Goal: Use online tool/utility: Use online tool/utility

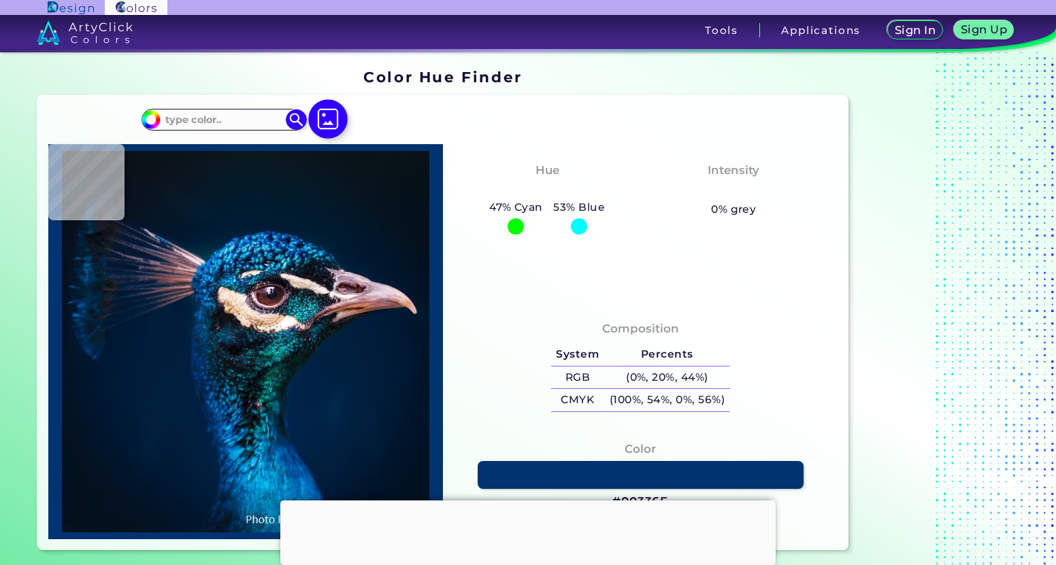
click at [325, 114] on img at bounding box center [327, 118] width 39 height 39
click at [0, 0] on input "file" at bounding box center [0, 0] width 0 height 0
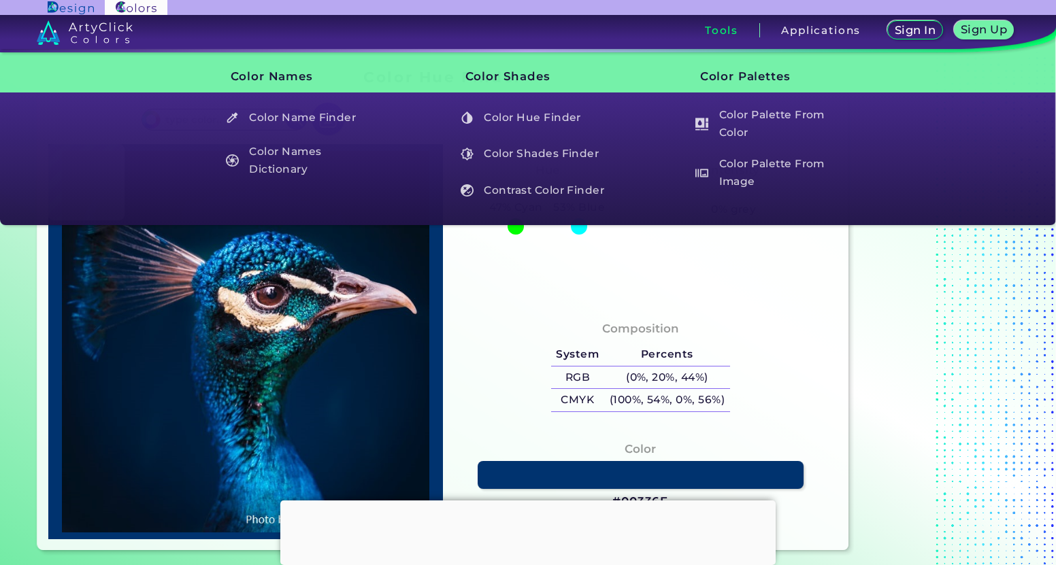
type input "#071218"
type input "#081623"
type input "#001a2c"
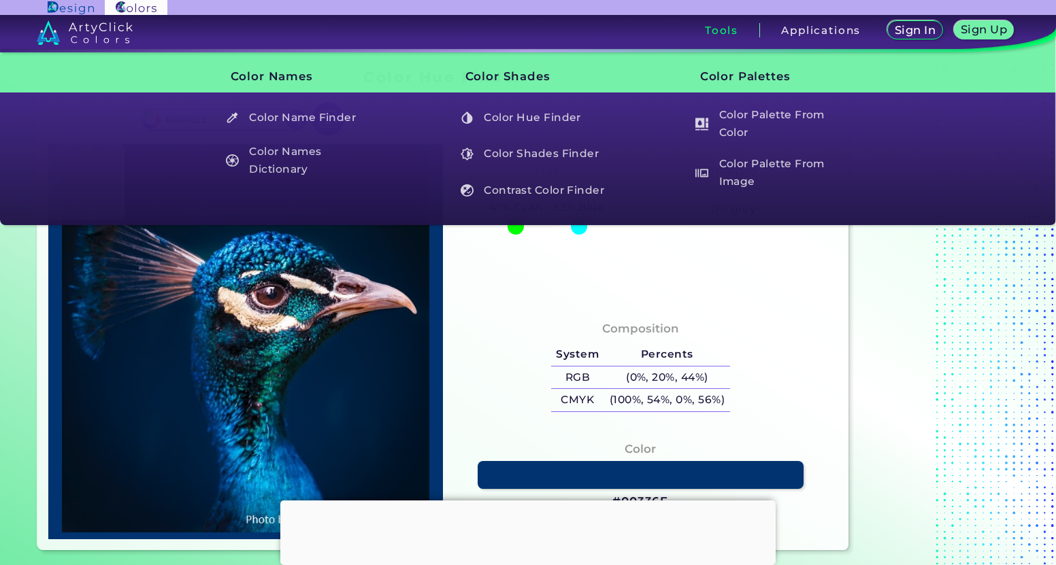
type input "#001A2C"
type input "#001b30"
type input "#001B30"
type input "#001c32"
type input "#001C32"
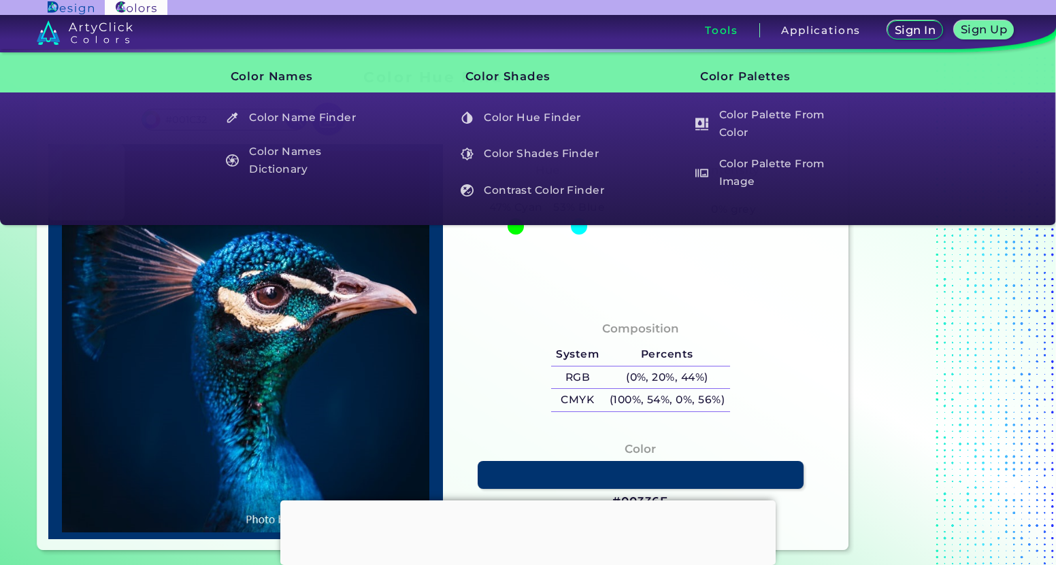
type input "#001b2e"
type input "#001B2E"
type input "#001b2f"
type input "#001B2F"
type input "#001b30"
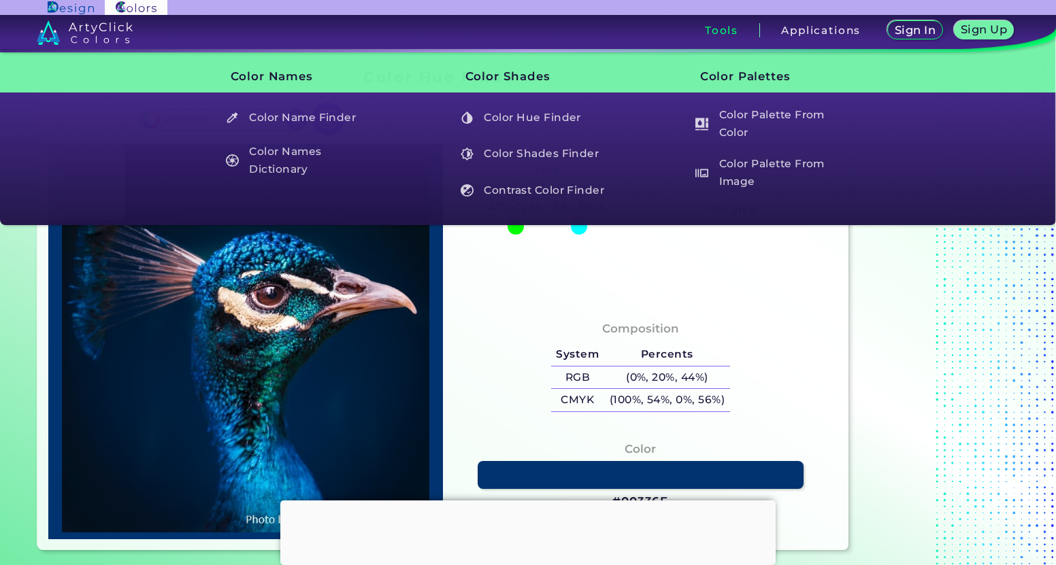
type input "#001B30"
type input "#001b2e"
type input "#001B2E"
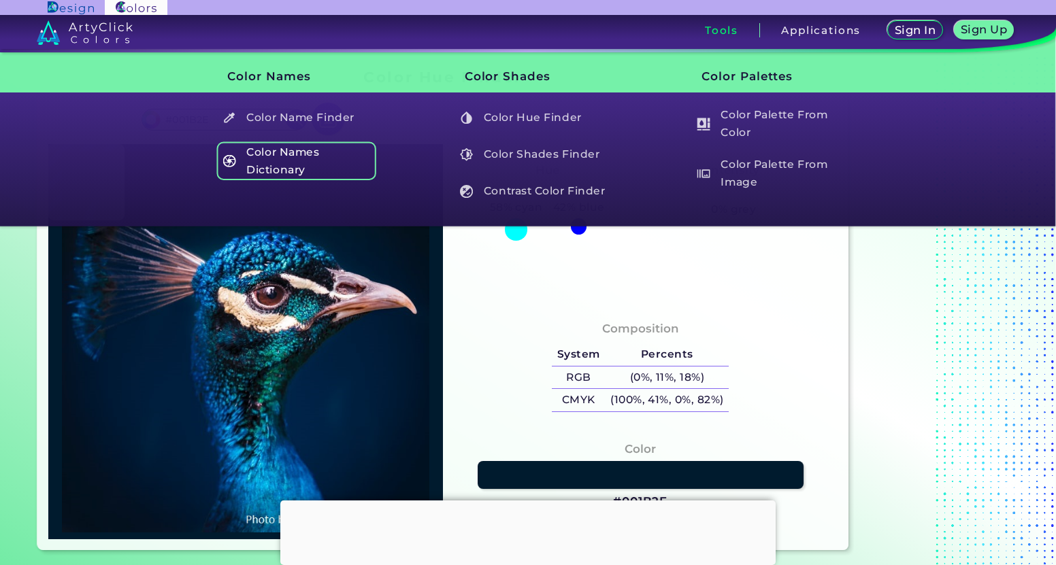
type input "#031a2a"
type input "#031A2A"
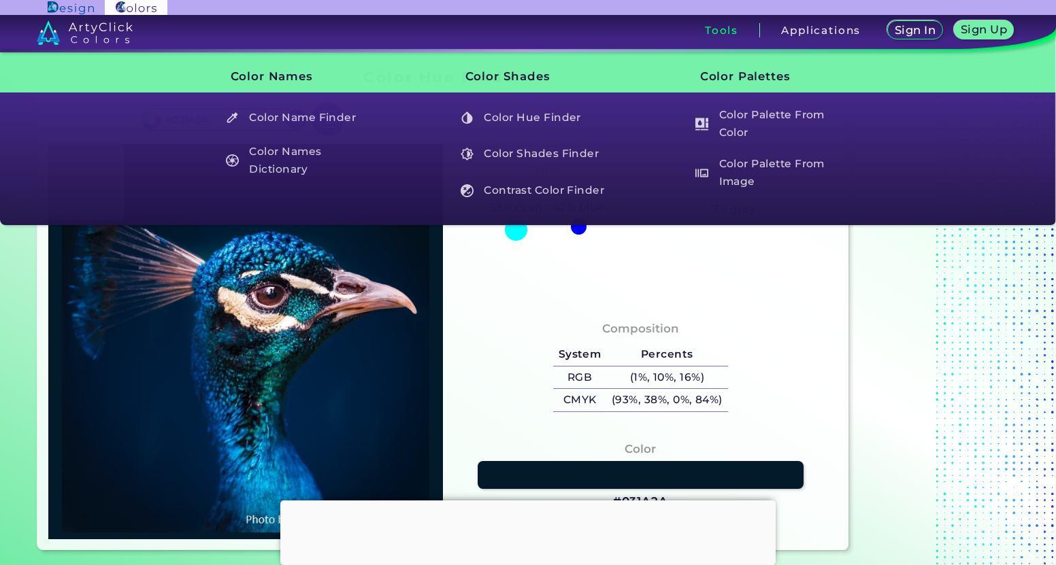
type input "#011b34"
type input "#011B34"
type input "#785162"
type input "#b48887"
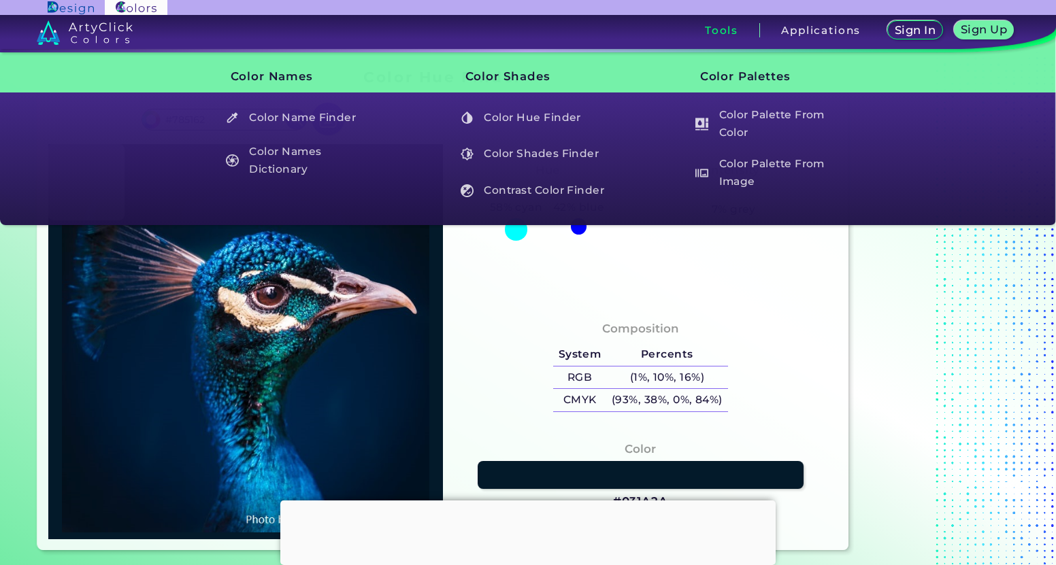
type input "#B48887"
type input "#101619"
type input "#002143"
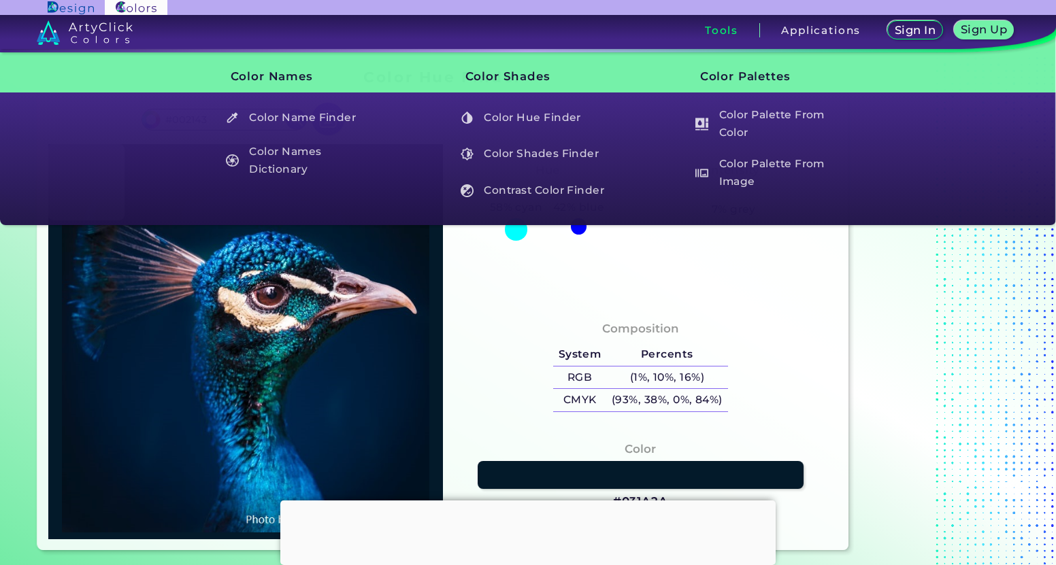
type input "#002041"
type input "#002143"
type input "#002144"
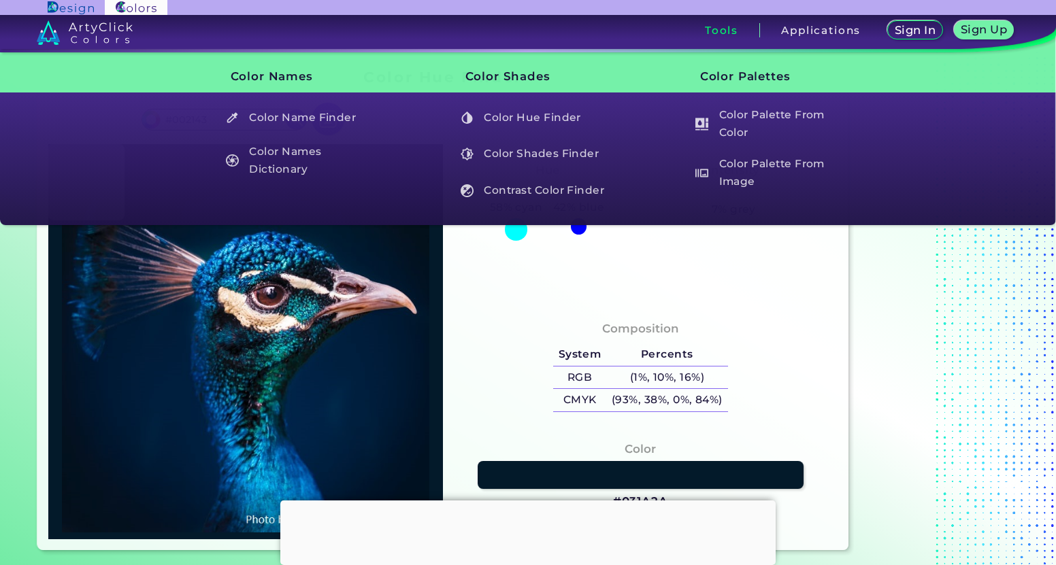
type input "#002144"
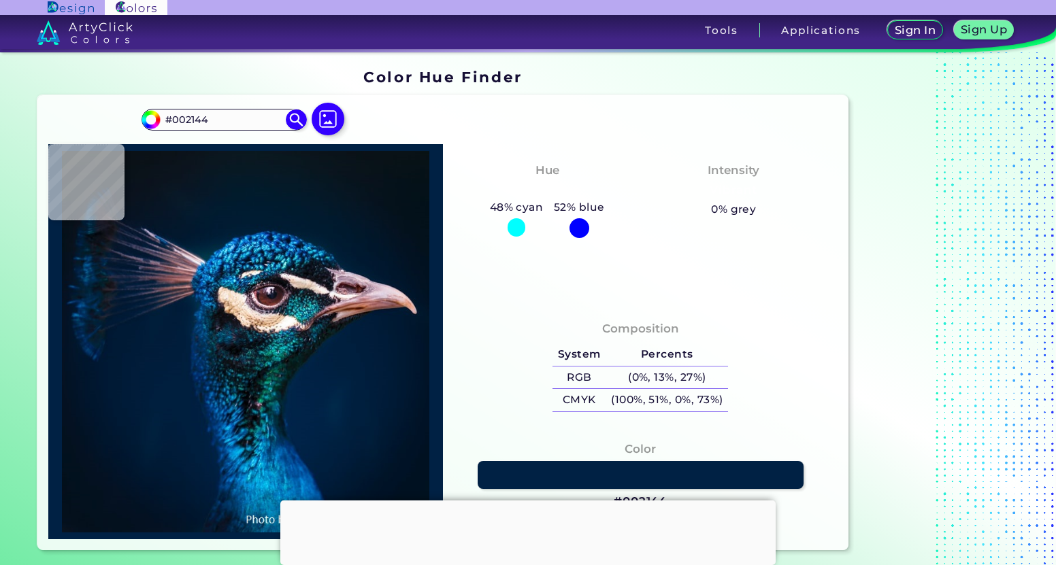
type input "#002247"
type input "#002245"
type input "#012348"
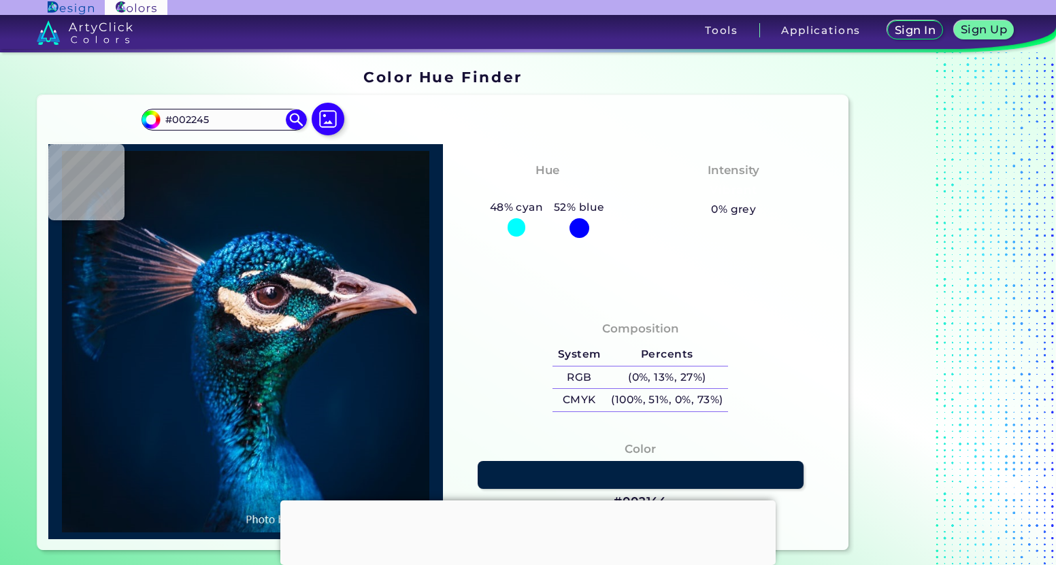
type input "#012348"
type input "#051c22"
type input "#051C22"
type input "#131e1f"
type input "#131E1F"
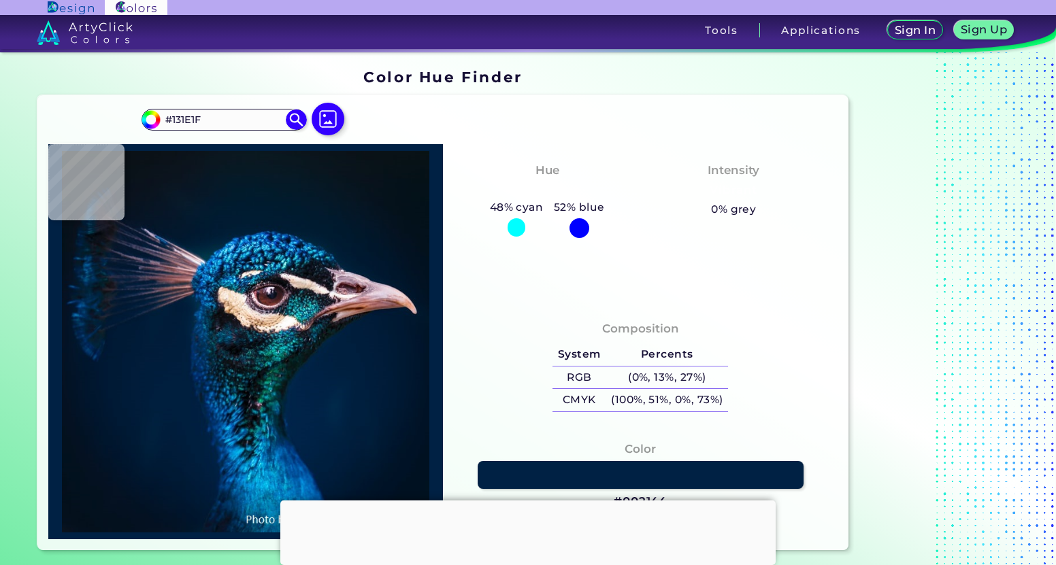
type input "#1a4461"
type input "#1A4461"
type input "#342b39"
type input "#342B39"
type input "#005171"
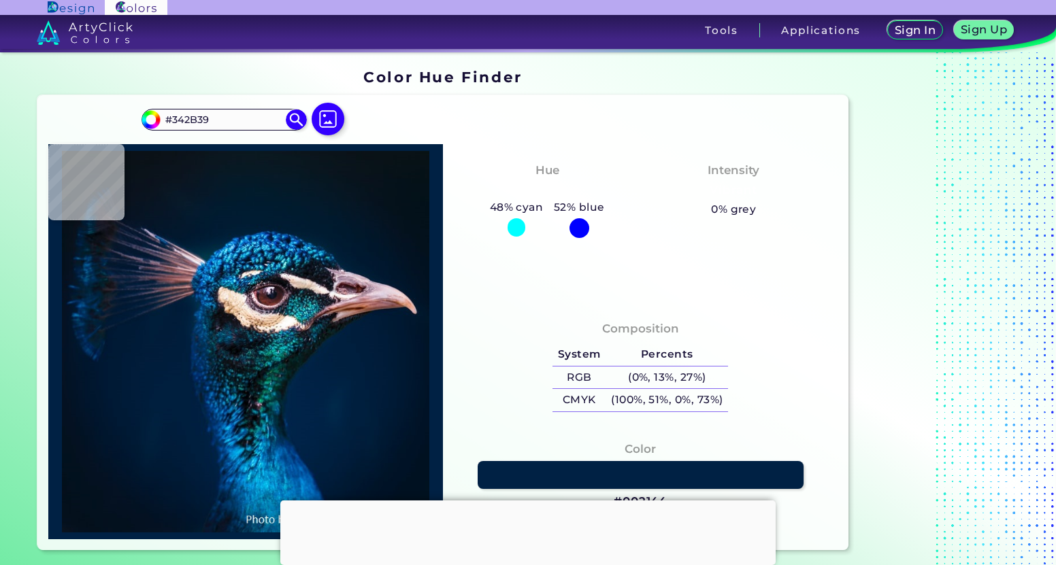
type input "#005171"
type input "#001e37"
type input "#001E37"
type input "#001a31"
type input "#001A31"
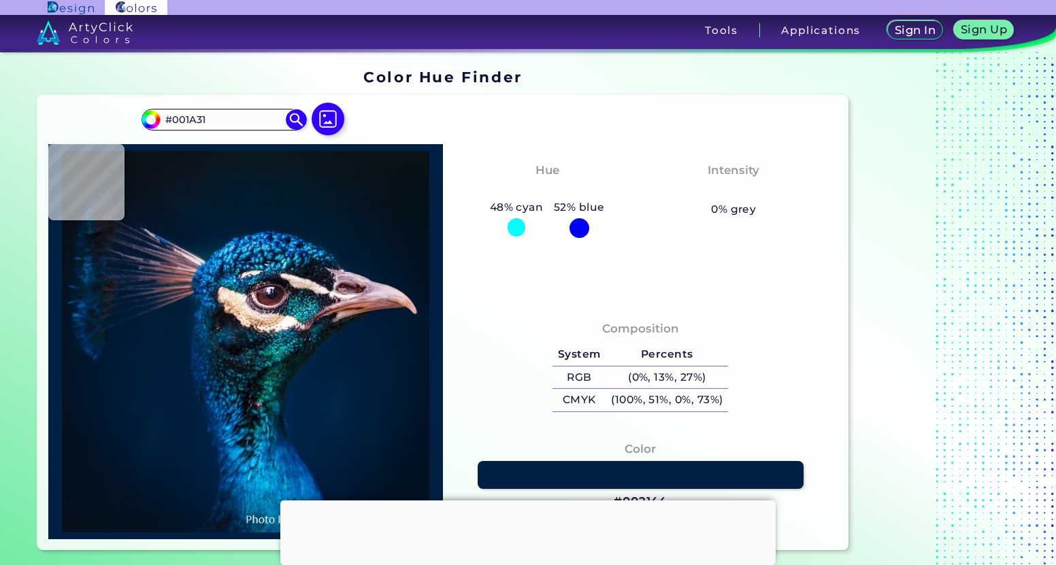
type input "#011a2e"
type input "#011A2E"
type input "#041a28"
type input "#041A28"
type input "#061927"
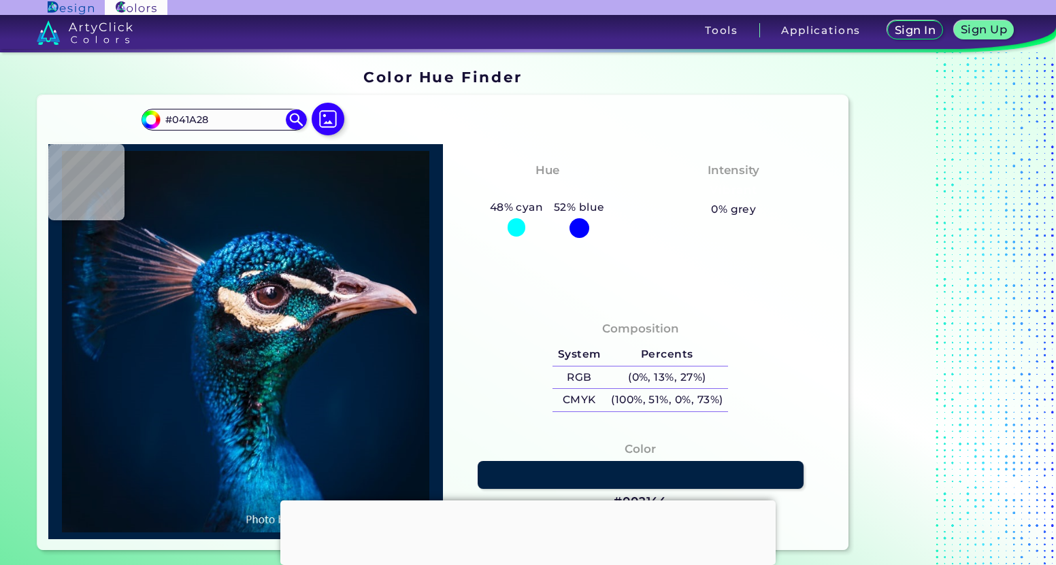
type input "#061927"
type input "#081923"
type input "#091722"
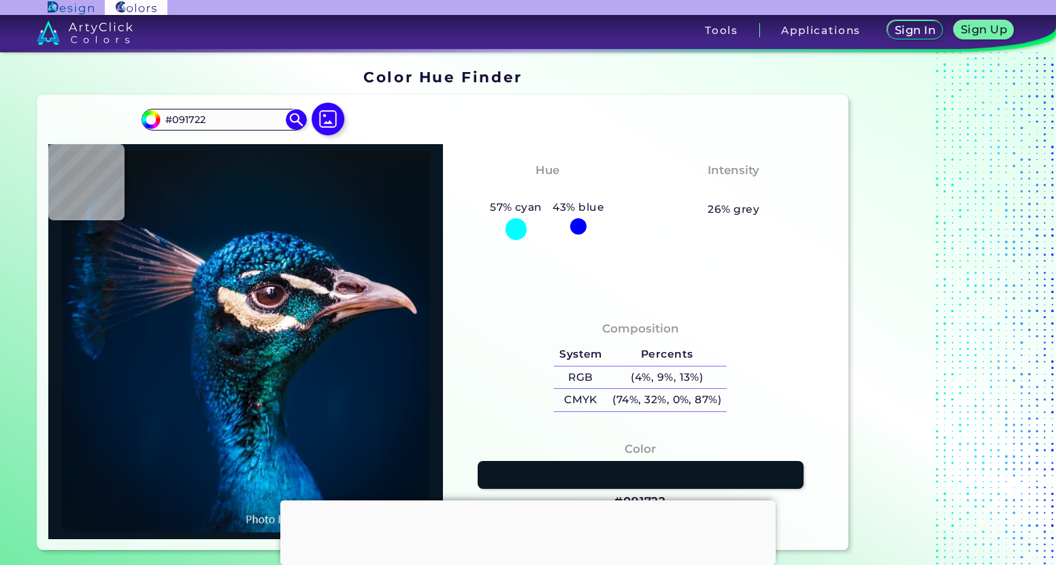
type input "#091720"
type input "#0a1720"
type input "#0A1720"
type input "#09181f"
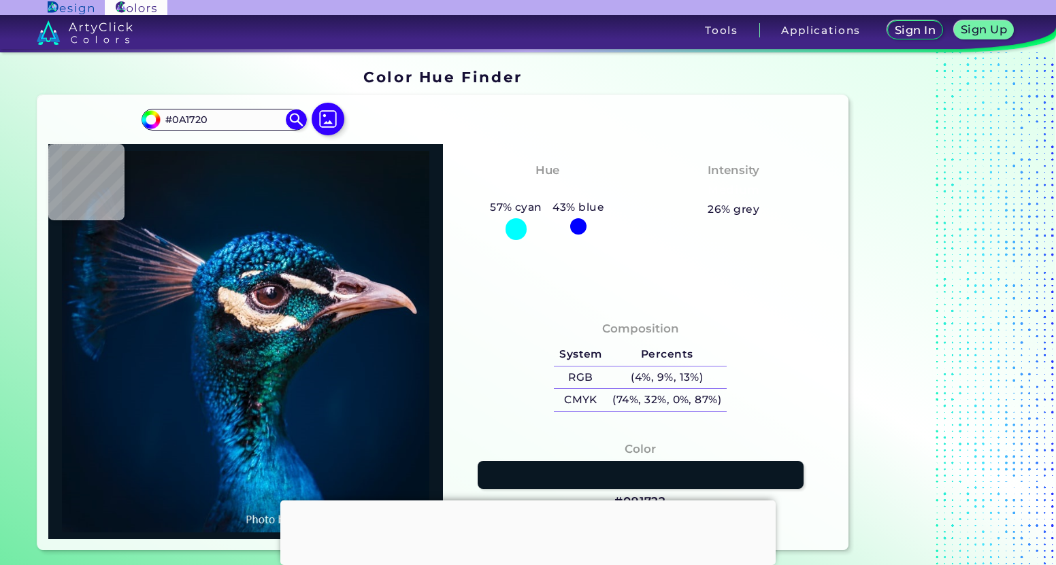
type input "#09181F"
type input "#09171e"
type input "#09171E"
click at [325, 122] on img at bounding box center [327, 118] width 39 height 39
click at [0, 0] on input "file" at bounding box center [0, 0] width 0 height 0
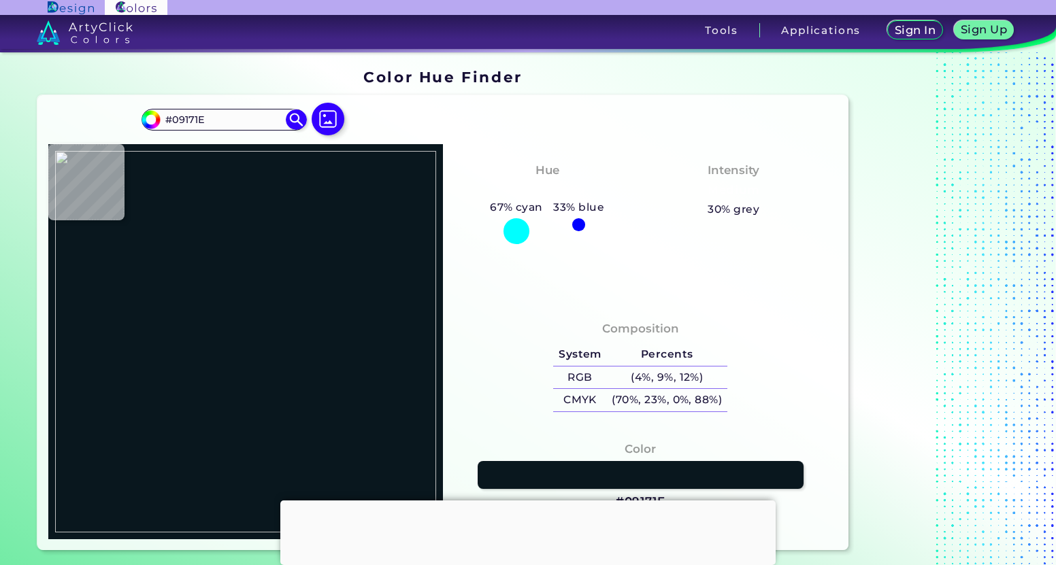
type input "#ffffff"
type input "#FFFFFF"
type input "#000000"
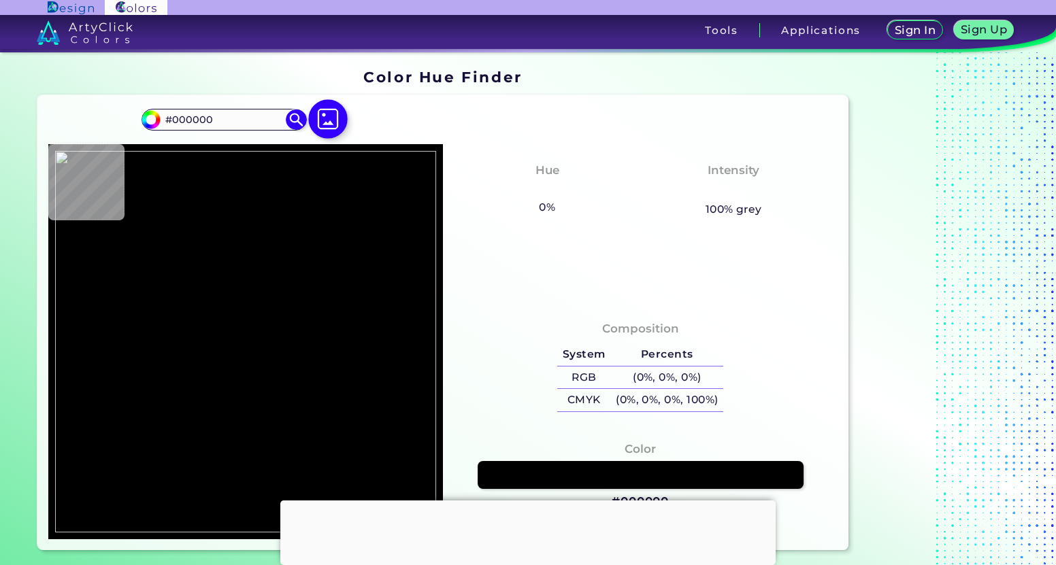
click at [333, 113] on img at bounding box center [327, 118] width 39 height 39
click at [0, 0] on input "file" at bounding box center [0, 0] width 0 height 0
type input "#ffffff"
type input "#FFFFFF"
type input "#080808"
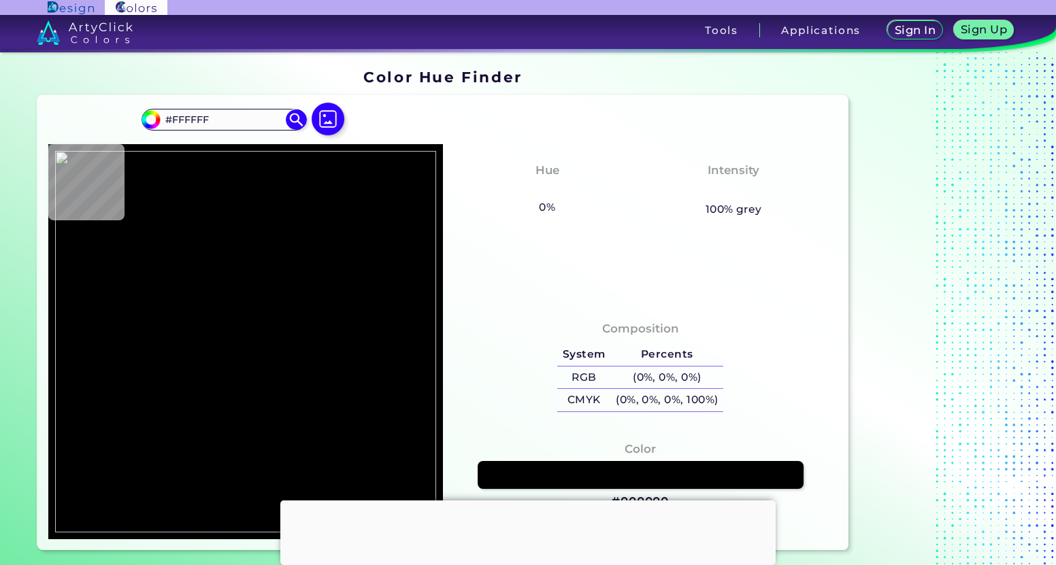
type input "#080808"
type input "#ffffff"
type input "#FFFFFF"
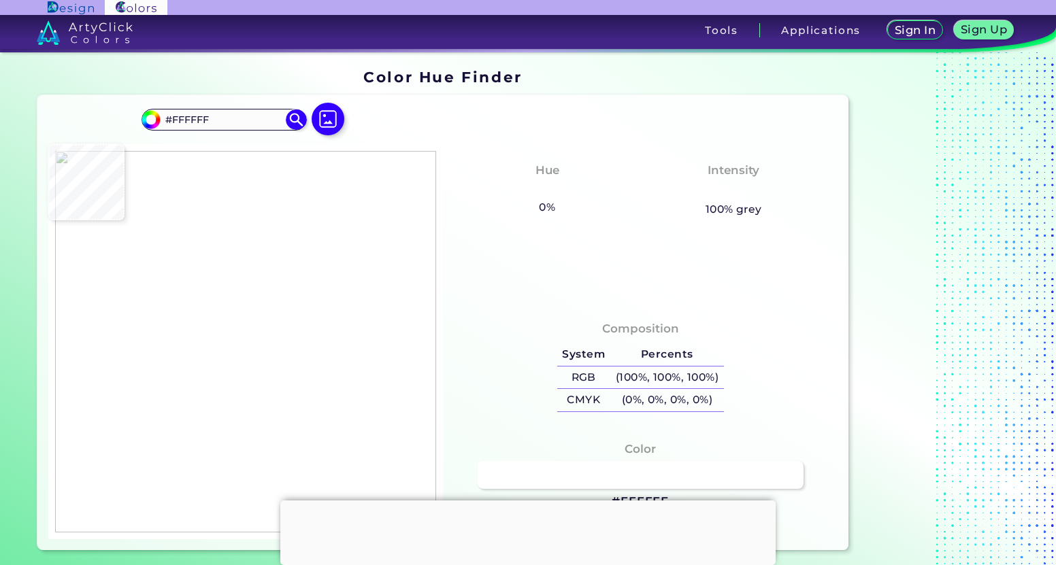
type input "#000000"
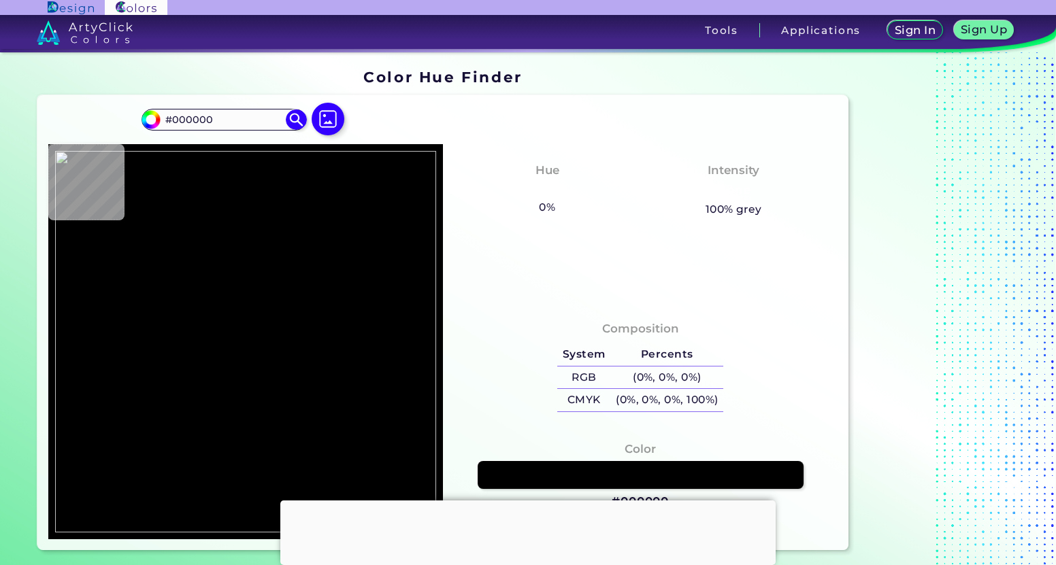
type input "#ffffff"
type input "#FFFFFF"
type input "#000000"
type input "#ffffff"
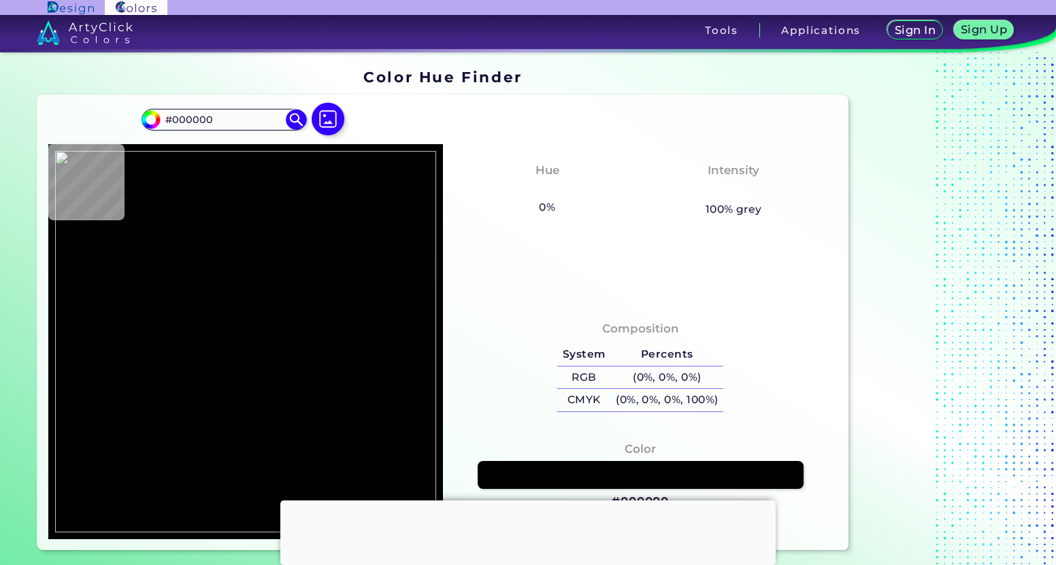
type input "#FFFFFF"
type input "#000000"
type input "#ffffff"
type input "#FFFFFF"
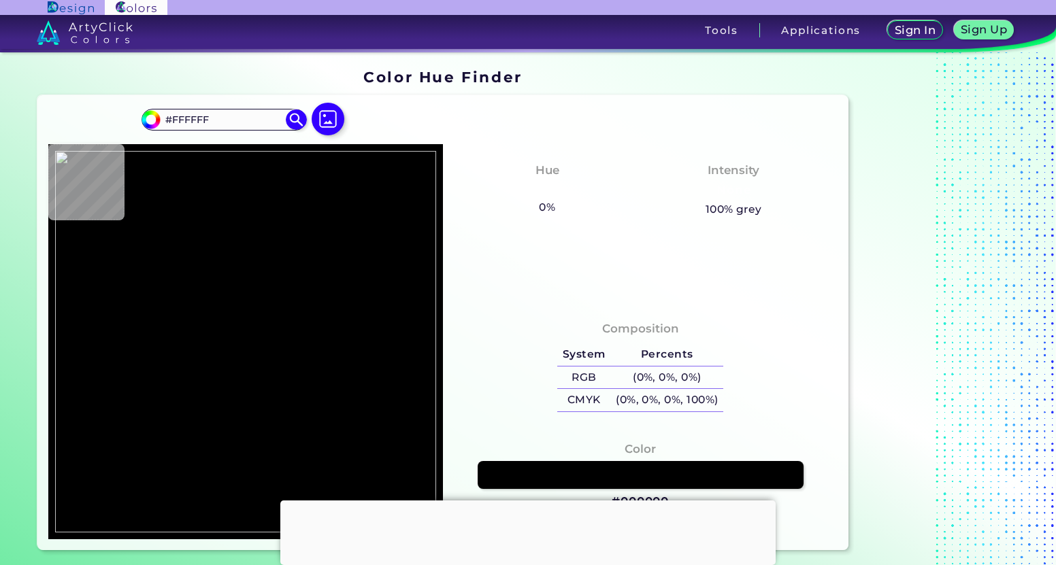
type input "#d21e3a"
type input "#D21E3A"
type input "#cf102d"
type input "#CF102D"
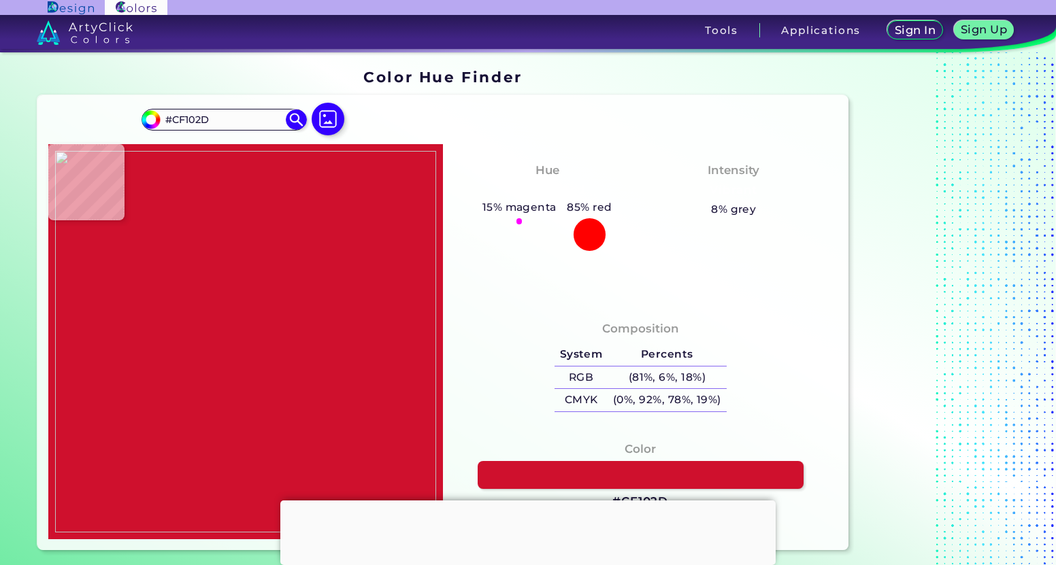
type input "#ffffff"
type input "#FFFFFF"
type input "#000000"
type input "#ffffff"
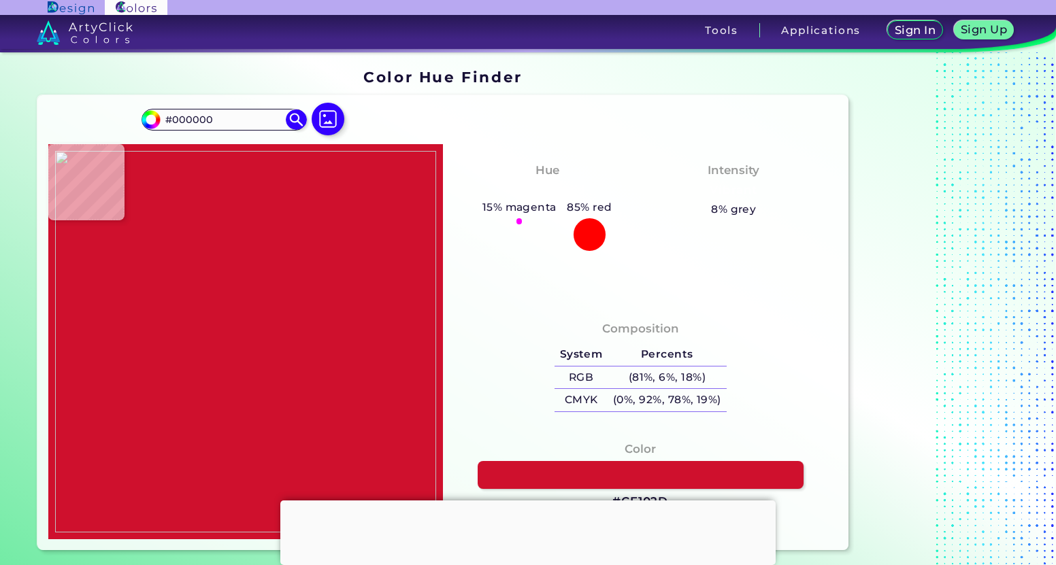
type input "#FFFFFF"
type input "#000000"
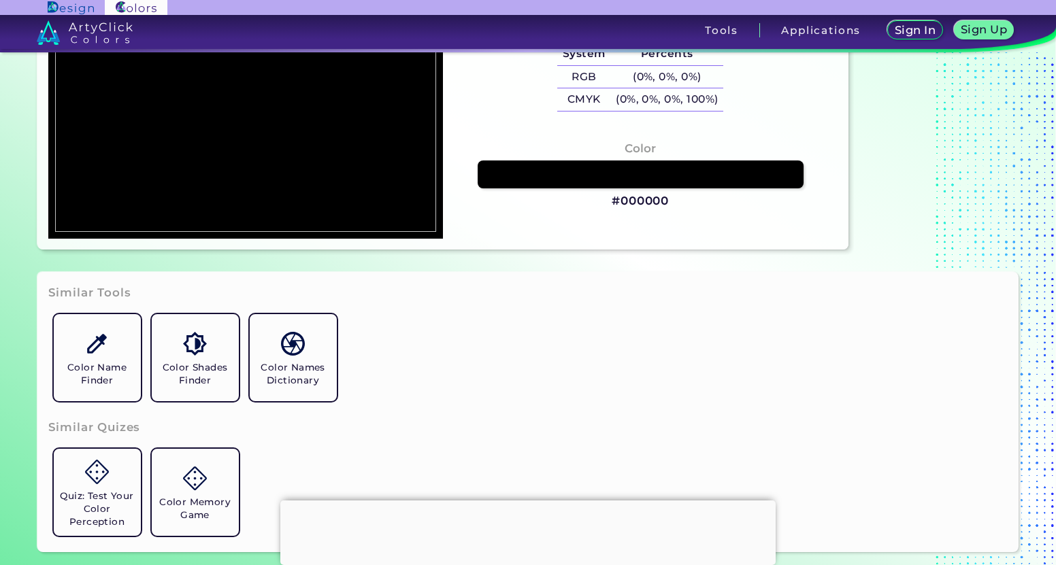
scroll to position [312, 0]
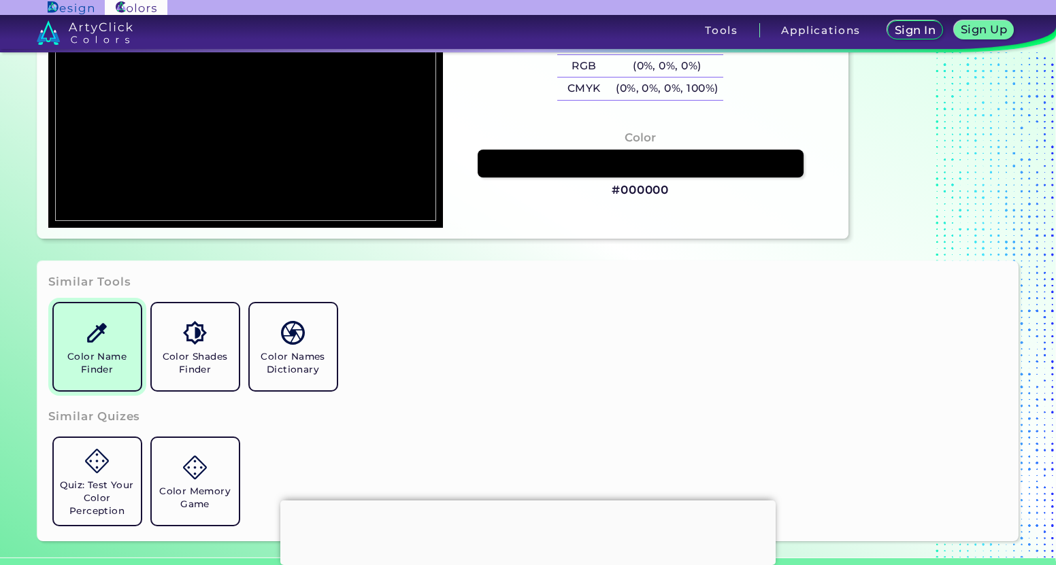
click at [73, 355] on h5 "Color Name Finder" at bounding box center [97, 363] width 76 height 26
